Goal: Information Seeking & Learning: Learn about a topic

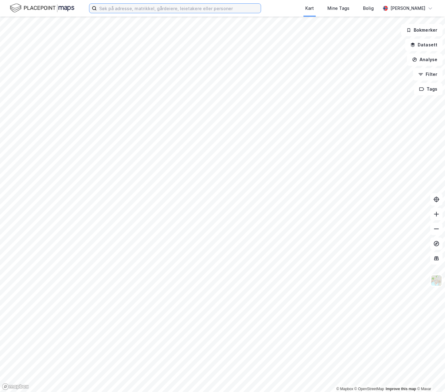
click at [159, 9] on input at bounding box center [179, 8] width 164 height 9
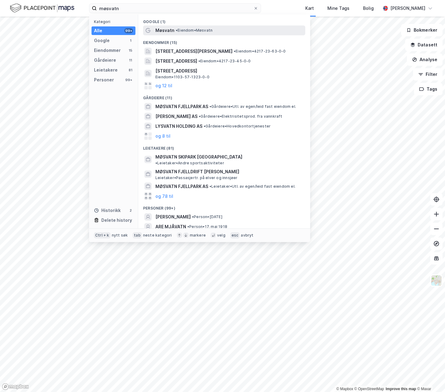
click at [168, 32] on span "Møsvatn" at bounding box center [164, 30] width 19 height 7
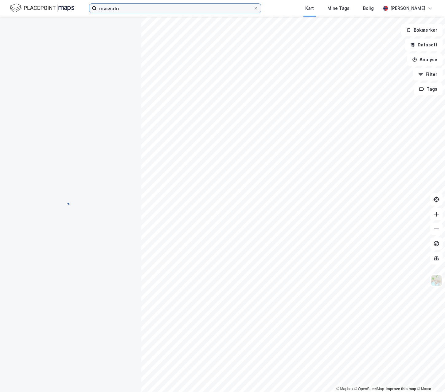
click at [130, 10] on input "møsvatn" at bounding box center [175, 8] width 157 height 9
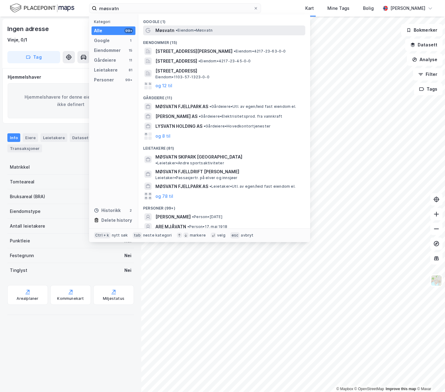
click at [174, 34] on div "Møsvatn • Eiendom • [GEOGRAPHIC_DATA]" at bounding box center [224, 30] width 162 height 10
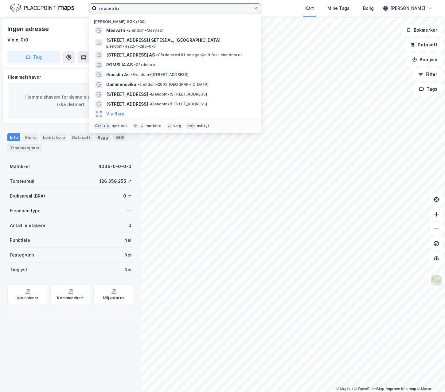
drag, startPoint x: 123, startPoint y: 8, endPoint x: 47, endPoint y: 9, distance: 76.1
click at [47, 9] on div "møsvatn Nylige søk (100) Møsvatn • Eiendom • Møsvatn [STREET_ADDRESS] I [GEOGRA…" at bounding box center [222, 8] width 445 height 17
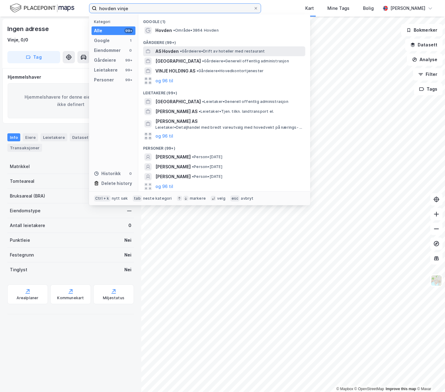
type input "hovden vinje"
click at [193, 50] on span "• Gårdeiere • Drift av hoteller med restaurant" at bounding box center [222, 51] width 85 height 5
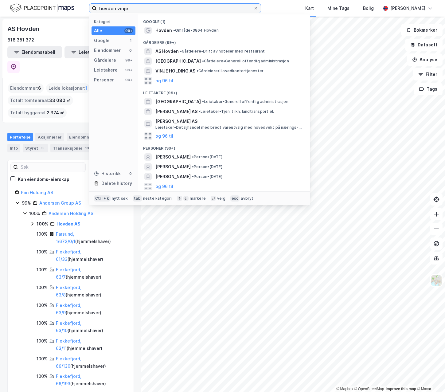
drag, startPoint x: 133, startPoint y: 11, endPoint x: 82, endPoint y: 9, distance: 50.4
click at [82, 9] on div "hovden vinje Kategori Alle 99+ Google 1 Eiendommer 0 Gårdeiere 99+ Leietakere 9…" at bounding box center [222, 8] width 445 height 17
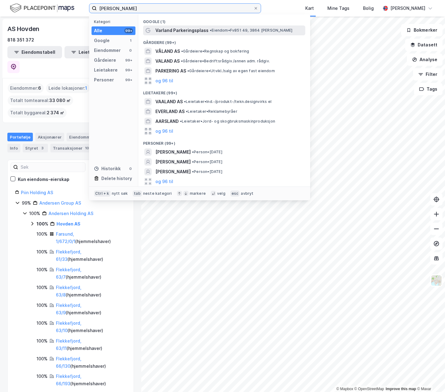
type input "[PERSON_NAME]"
click at [191, 29] on span "Varland Parkeringsplass" at bounding box center [181, 30] width 53 height 7
